Goal: Information Seeking & Learning: Compare options

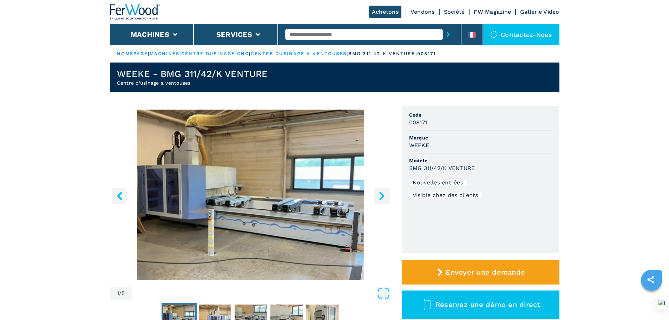
click at [352, 32] on input "text" at bounding box center [364, 34] width 158 height 11
click at [164, 29] on li "Machines" at bounding box center [152, 34] width 84 height 21
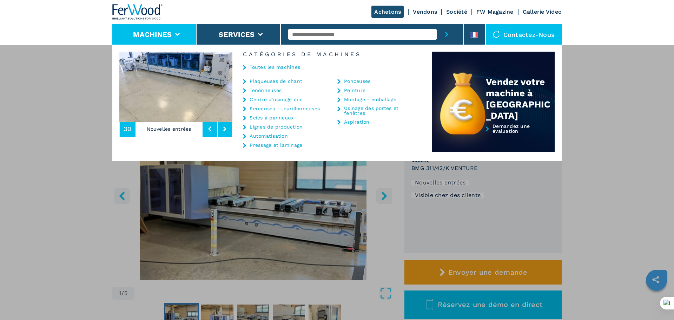
click at [268, 90] on link "Tenonneuses" at bounding box center [266, 90] width 32 height 5
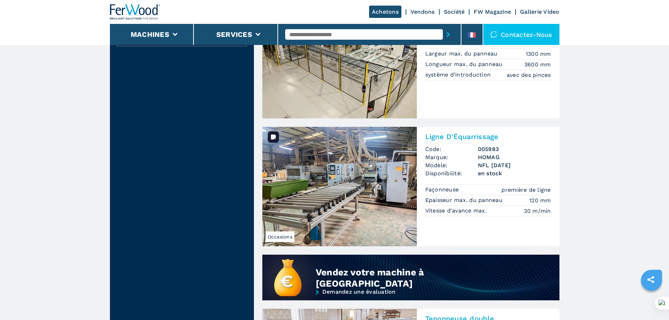
scroll to position [351, 0]
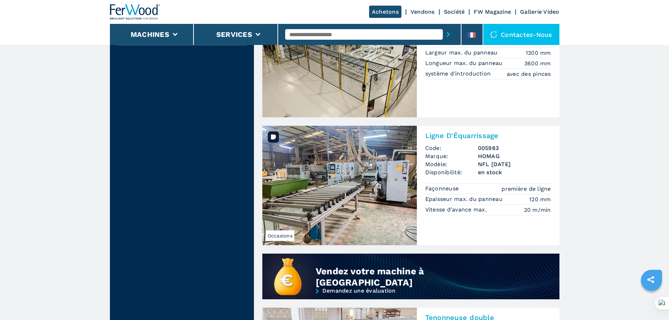
click at [361, 164] on img at bounding box center [339, 185] width 155 height 119
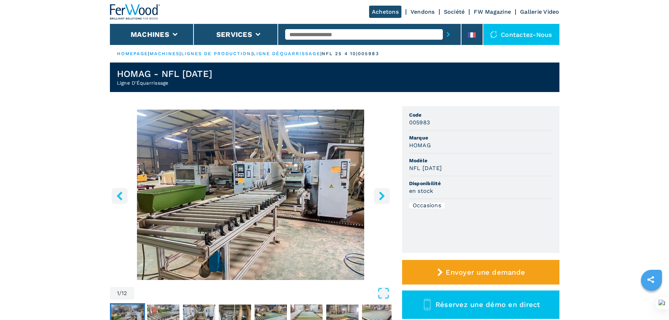
click at [433, 163] on span "Modèle" at bounding box center [480, 160] width 143 height 7
click at [445, 168] on div "NFL 25/4/10" at bounding box center [480, 168] width 143 height 8
drag, startPoint x: 442, startPoint y: 166, endPoint x: 410, endPoint y: 167, distance: 32.7
click at [410, 167] on h3 "NFL 25/4/10" at bounding box center [425, 168] width 33 height 8
copy h3 "NFL 25/4/10"
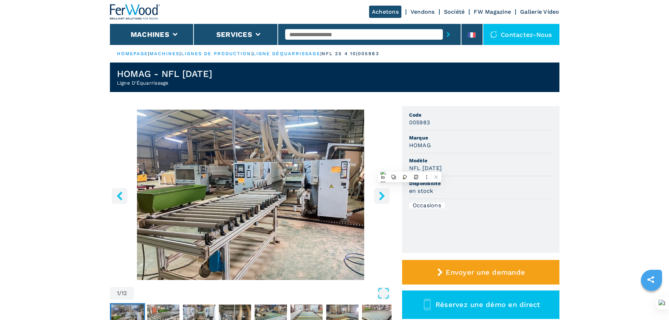
click at [383, 193] on icon "right-button" at bounding box center [382, 195] width 9 height 9
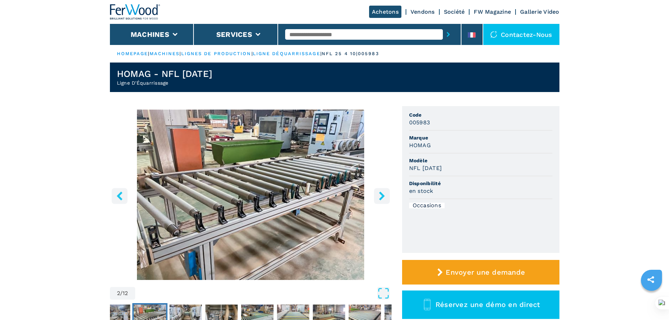
click at [383, 193] on icon "right-button" at bounding box center [382, 195] width 9 height 9
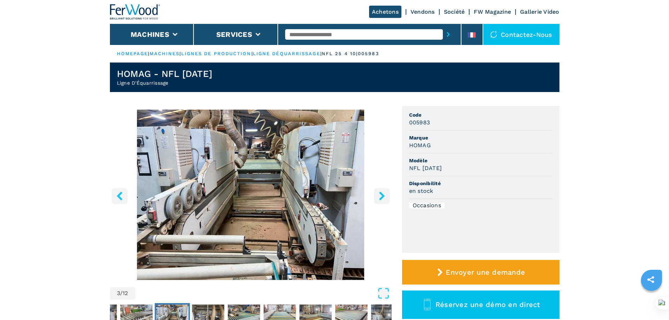
click at [383, 193] on icon "right-button" at bounding box center [382, 195] width 9 height 9
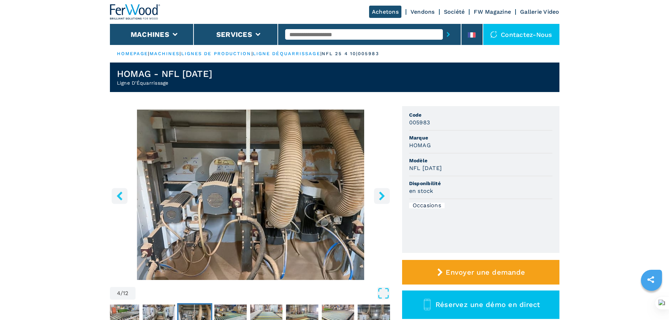
click at [383, 193] on icon "right-button" at bounding box center [382, 195] width 9 height 9
click at [301, 36] on input "text" at bounding box center [364, 34] width 158 height 11
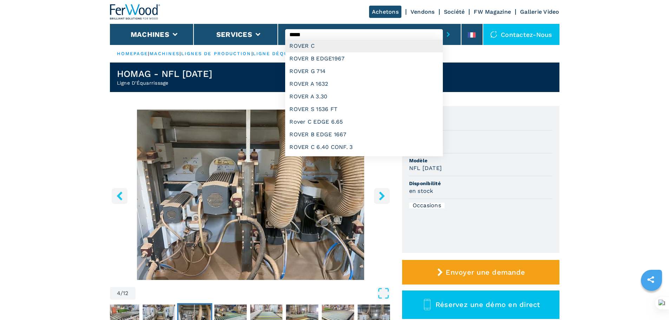
click at [304, 47] on div "ROVER C" at bounding box center [364, 46] width 158 height 13
type input "*******"
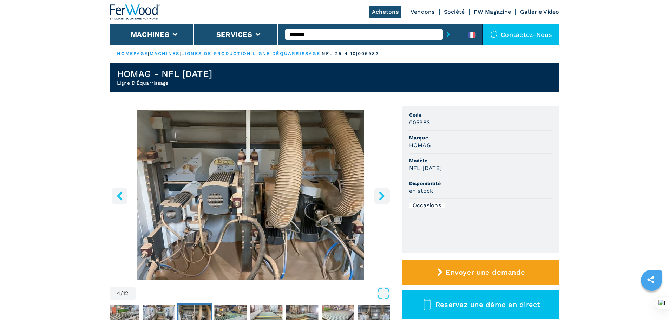
click at [443, 33] on button "submit-button" at bounding box center [448, 34] width 11 height 16
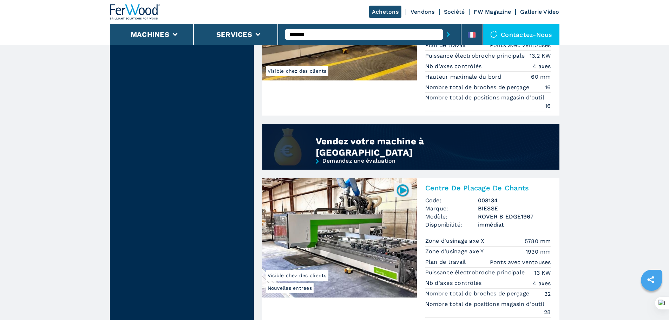
scroll to position [562, 0]
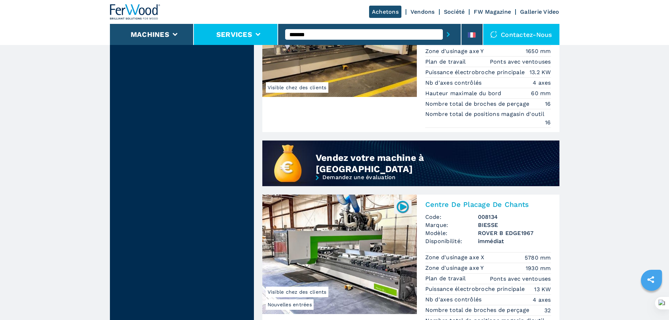
drag, startPoint x: 329, startPoint y: 32, endPoint x: 266, endPoint y: 39, distance: 63.5
click at [266, 39] on div "Achetons Vendons Société FW Magazine Gallerie Video Machines Services ******* C…" at bounding box center [335, 22] width 450 height 45
type input "*"
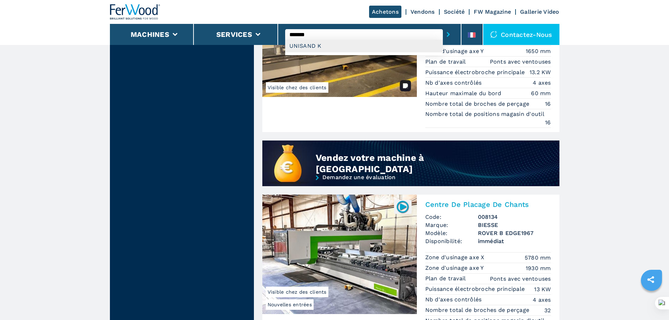
click at [294, 42] on div "UNISAND K" at bounding box center [364, 46] width 158 height 13
type input "*********"
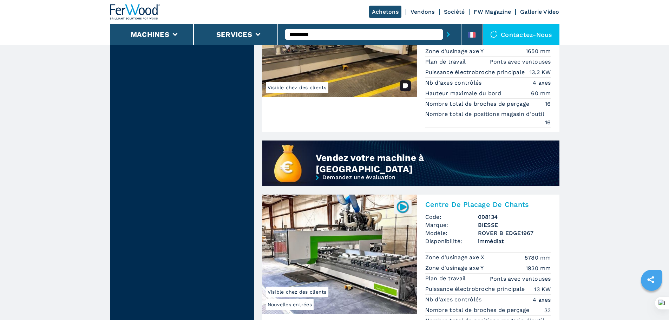
click at [443, 26] on button "submit-button" at bounding box center [448, 34] width 11 height 16
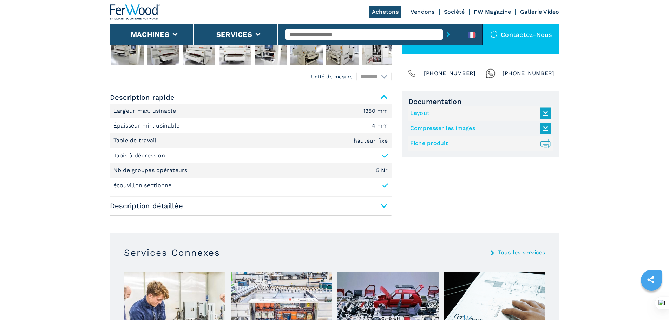
scroll to position [281, 0]
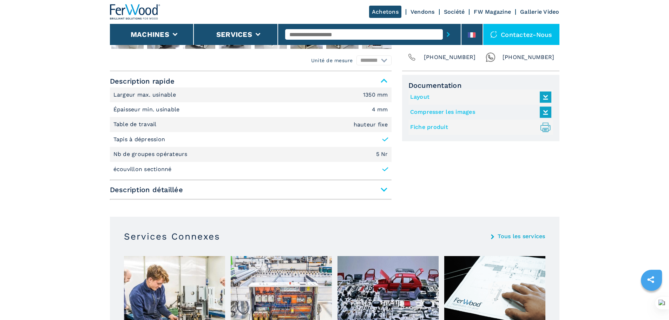
click at [381, 189] on span "Description détaillée" at bounding box center [251, 189] width 282 height 13
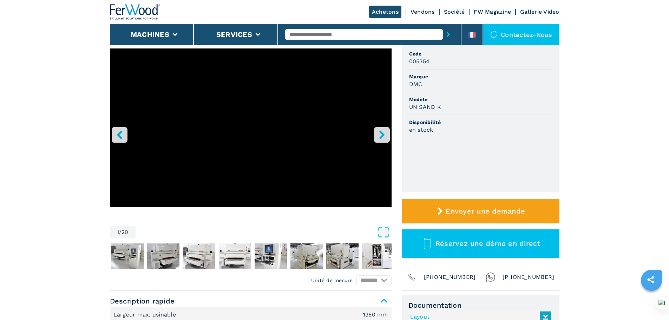
scroll to position [0, 0]
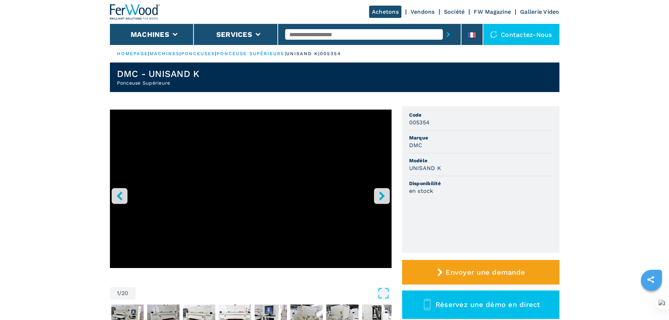
click at [380, 198] on icon "right-button" at bounding box center [382, 195] width 6 height 9
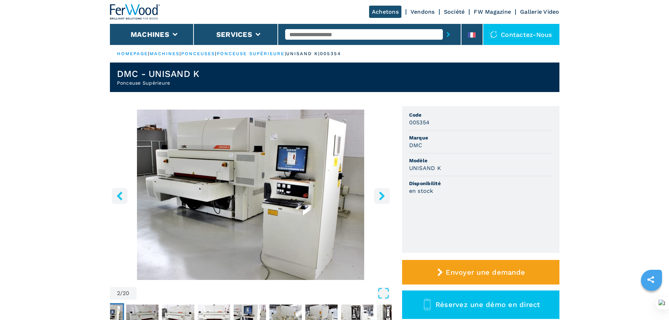
click at [380, 198] on icon "right-button" at bounding box center [382, 195] width 6 height 9
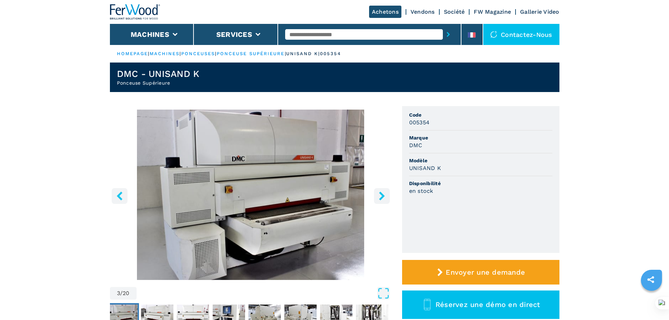
click at [380, 198] on icon "right-button" at bounding box center [382, 195] width 9 height 9
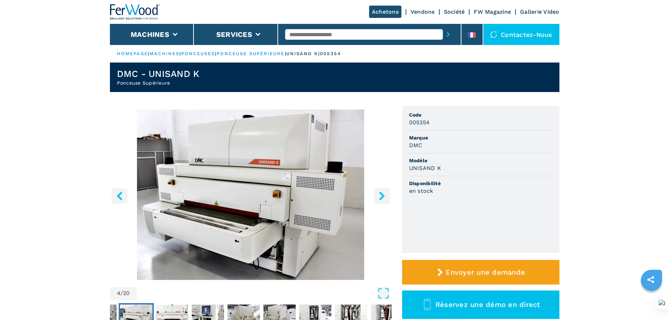
click at [380, 198] on icon "right-button" at bounding box center [382, 195] width 9 height 9
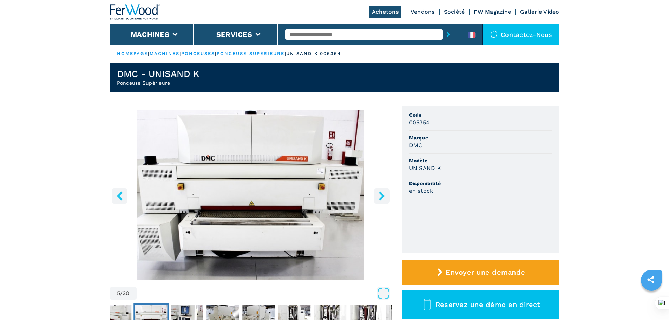
click at [380, 198] on icon "right-button" at bounding box center [382, 195] width 9 height 9
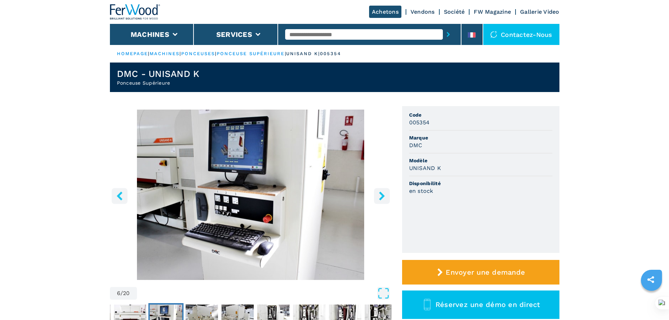
click at [380, 198] on icon "right-button" at bounding box center [382, 195] width 9 height 9
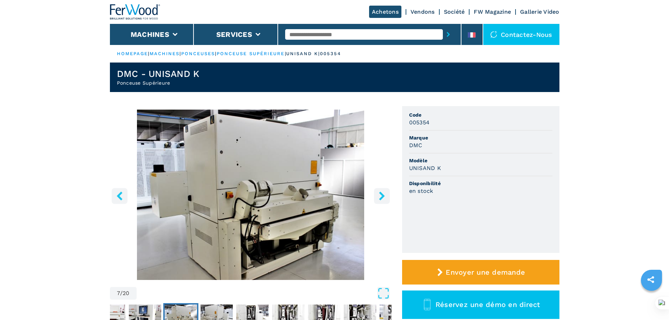
click at [380, 198] on icon "right-button" at bounding box center [382, 195] width 9 height 9
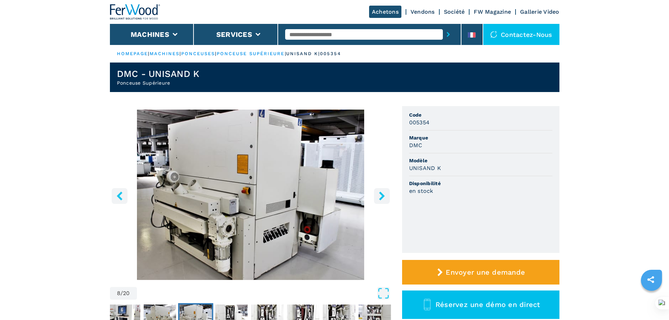
click at [380, 198] on icon "right-button" at bounding box center [382, 195] width 9 height 9
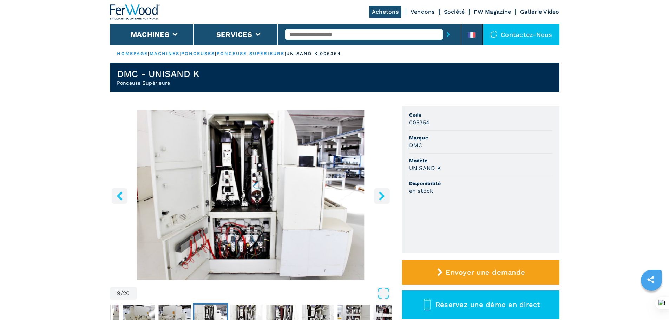
click at [380, 198] on icon "right-button" at bounding box center [382, 195] width 9 height 9
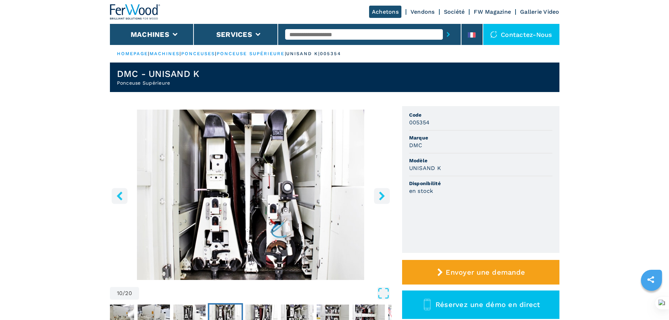
click at [322, 33] on input "text" at bounding box center [364, 34] width 158 height 11
click at [150, 33] on button "Machines" at bounding box center [150, 34] width 39 height 8
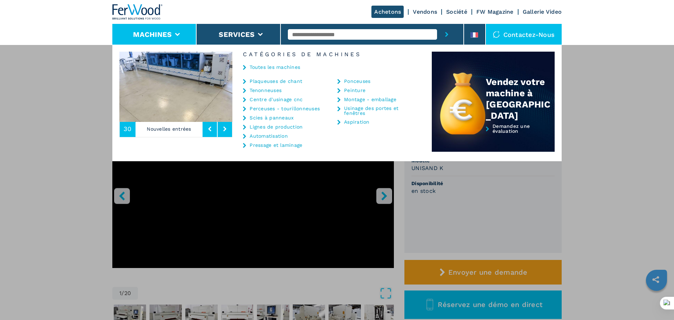
click at [321, 33] on input "text" at bounding box center [362, 34] width 149 height 11
type input "*"
type input "******"
click at [437, 24] on button "submit-button" at bounding box center [446, 34] width 19 height 21
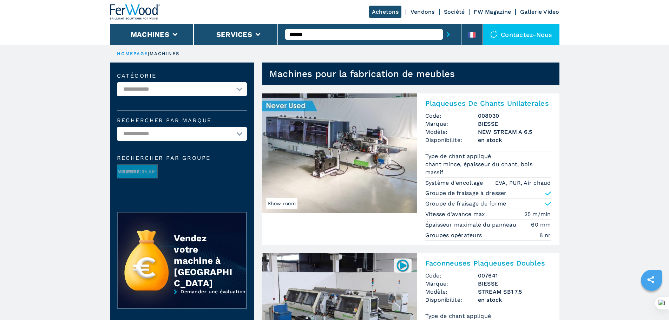
click at [239, 87] on select "**********" at bounding box center [182, 89] width 130 height 14
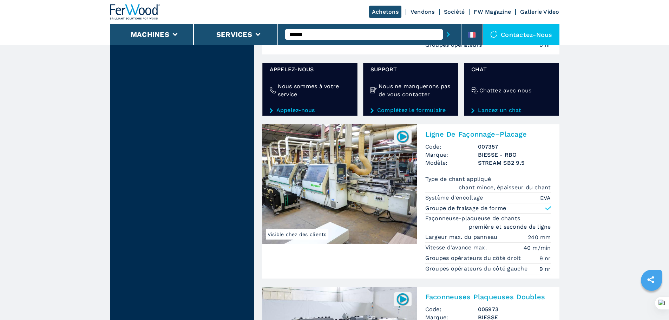
scroll to position [1370, 0]
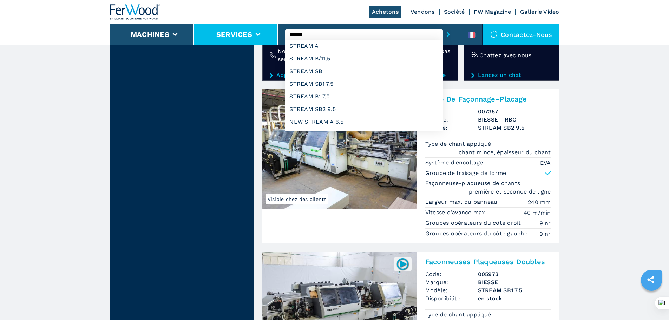
drag, startPoint x: 319, startPoint y: 35, endPoint x: 276, endPoint y: 35, distance: 42.5
click at [276, 35] on div "Achetons Vendons Société FW Magazine Gallerie Video Machines Services ****** ST…" at bounding box center [335, 22] width 450 height 45
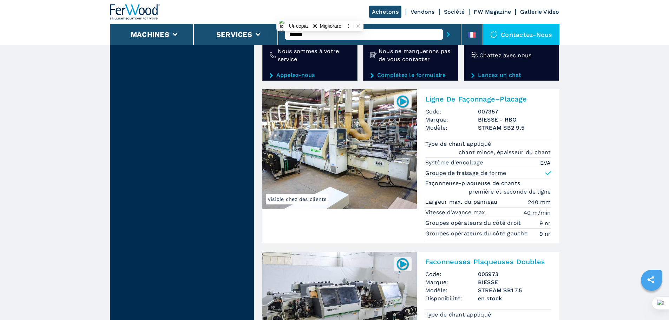
click at [371, 148] on img at bounding box center [339, 148] width 155 height 119
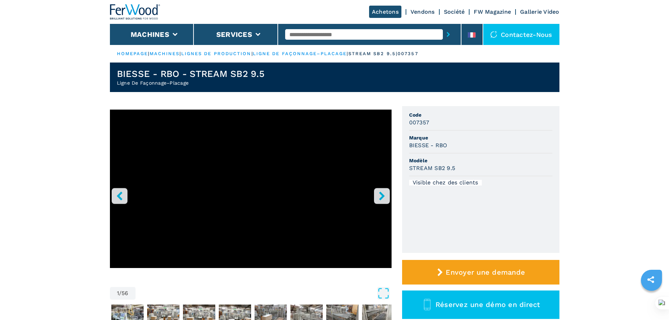
click at [381, 198] on icon "right-button" at bounding box center [382, 195] width 6 height 9
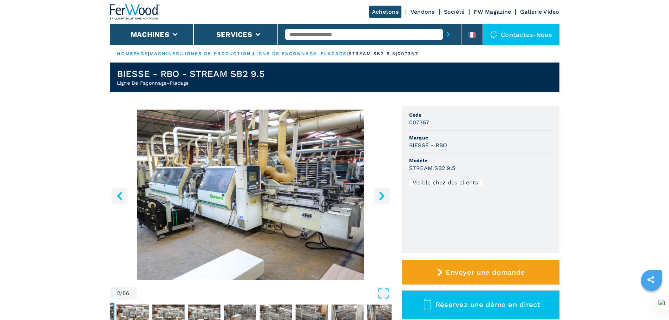
click at [381, 198] on icon "right-button" at bounding box center [382, 195] width 6 height 9
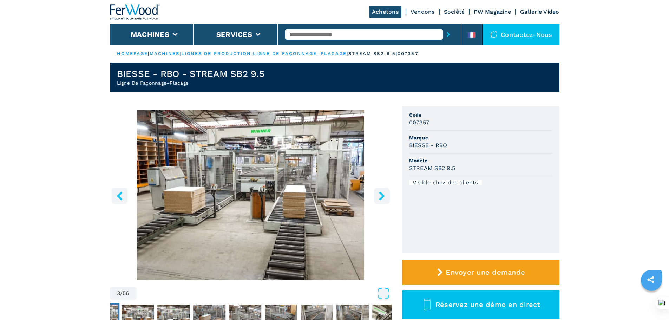
click at [381, 198] on icon "right-button" at bounding box center [382, 195] width 6 height 9
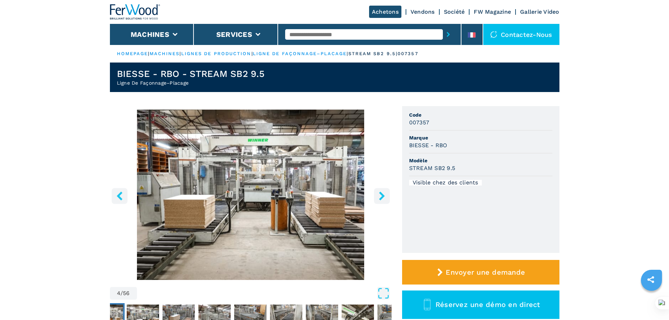
click at [381, 198] on icon "right-button" at bounding box center [382, 195] width 6 height 9
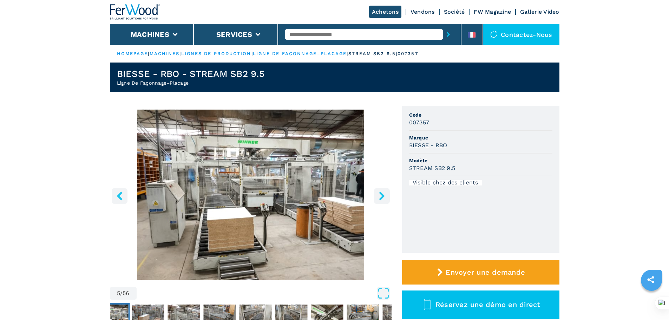
click at [381, 198] on icon "right-button" at bounding box center [382, 195] width 6 height 9
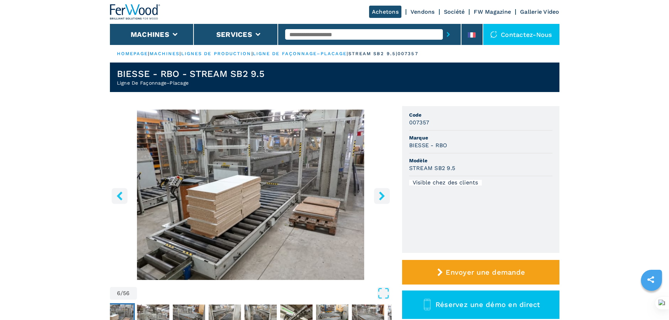
click at [381, 198] on icon "right-button" at bounding box center [382, 195] width 6 height 9
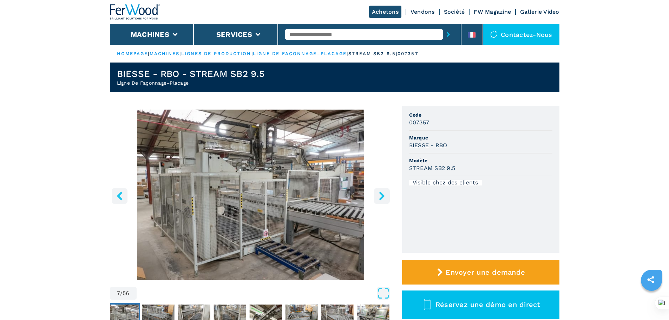
click at [381, 198] on icon "right-button" at bounding box center [382, 195] width 6 height 9
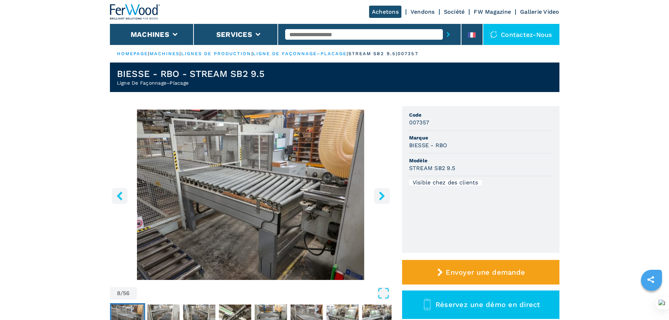
click at [381, 198] on icon "right-button" at bounding box center [382, 195] width 6 height 9
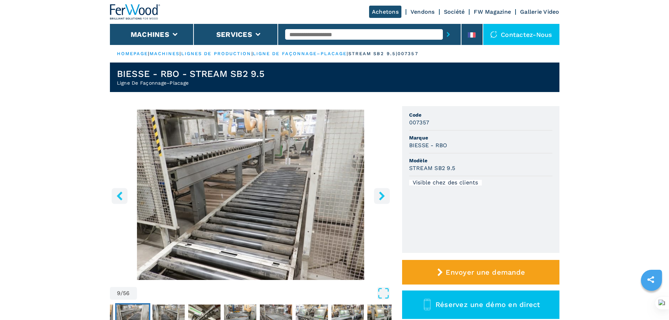
click at [381, 198] on icon "right-button" at bounding box center [382, 195] width 6 height 9
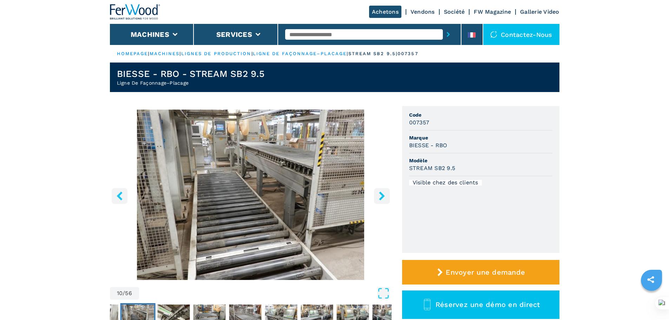
click at [381, 198] on icon "right-button" at bounding box center [382, 195] width 6 height 9
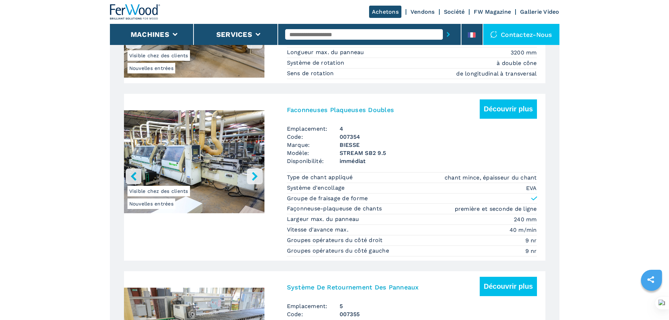
scroll to position [948, 0]
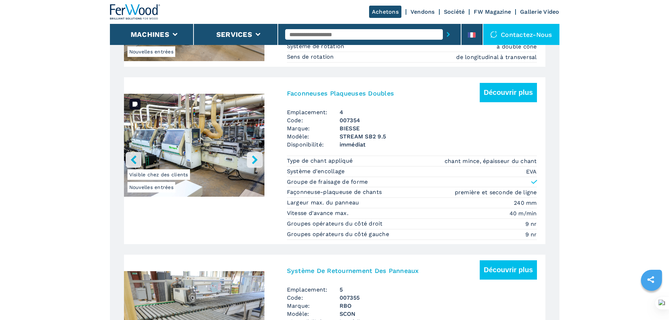
click at [225, 144] on img "Go to Slide 1" at bounding box center [194, 147] width 141 height 132
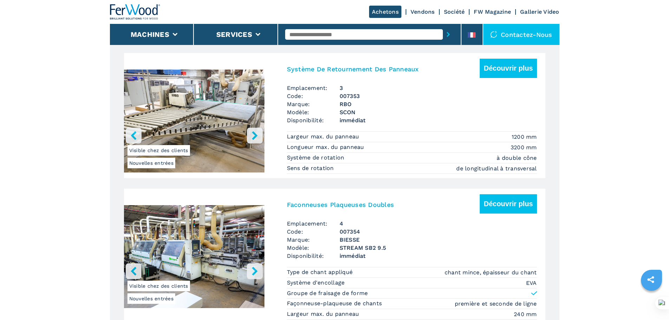
scroll to position [878, 0]
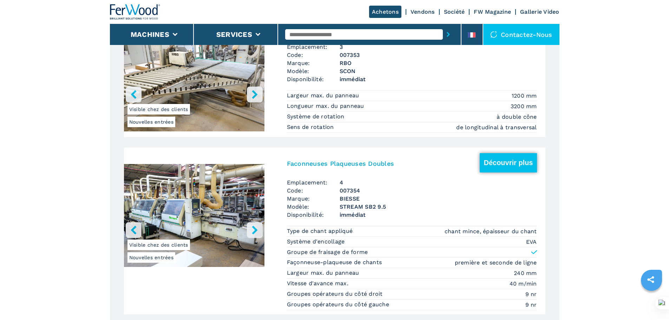
click at [491, 172] on button "Découvrir plus" at bounding box center [508, 162] width 57 height 19
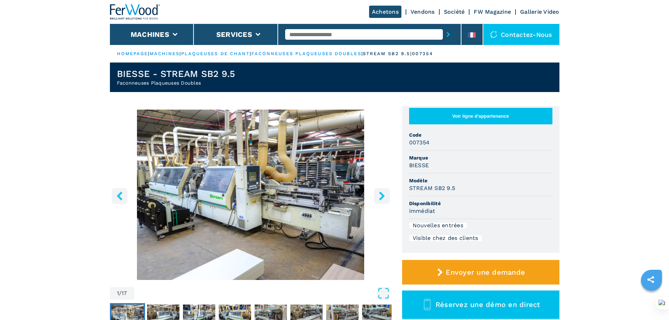
click at [383, 194] on icon "right-button" at bounding box center [382, 195] width 9 height 9
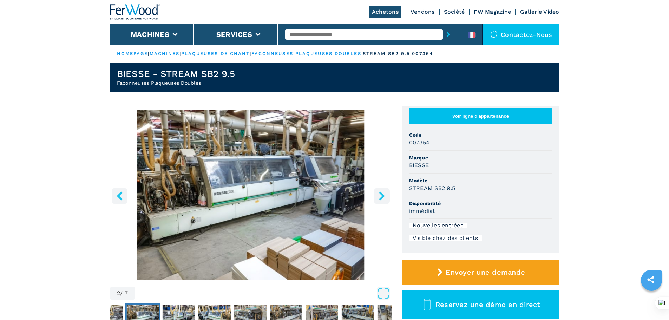
click at [383, 194] on icon "right-button" at bounding box center [382, 195] width 9 height 9
